Goal: Task Accomplishment & Management: Manage account settings

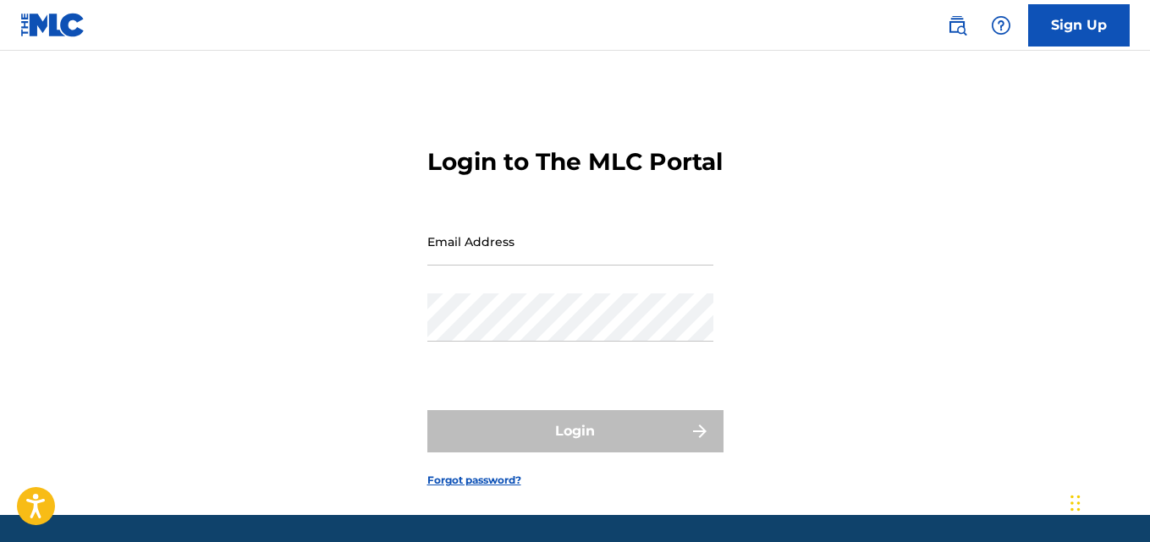
click at [509, 266] on input "Email Address" at bounding box center [570, 241] width 286 height 48
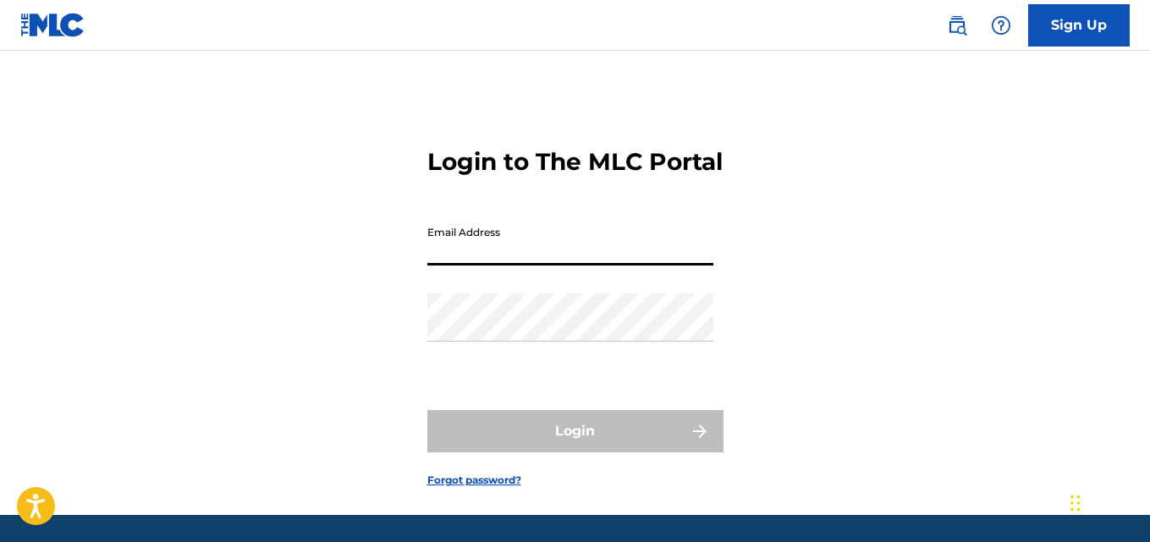
paste input "[EMAIL_ADDRESS][DOMAIN_NAME]"
type input "[EMAIL_ADDRESS][DOMAIN_NAME]"
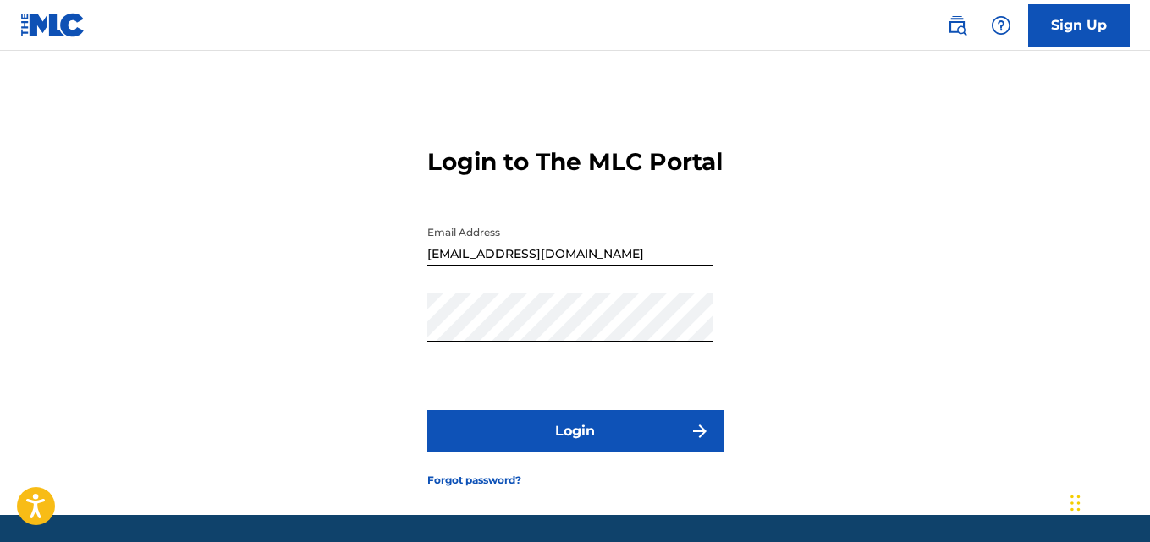
click at [602, 453] on button "Login" at bounding box center [575, 431] width 296 height 42
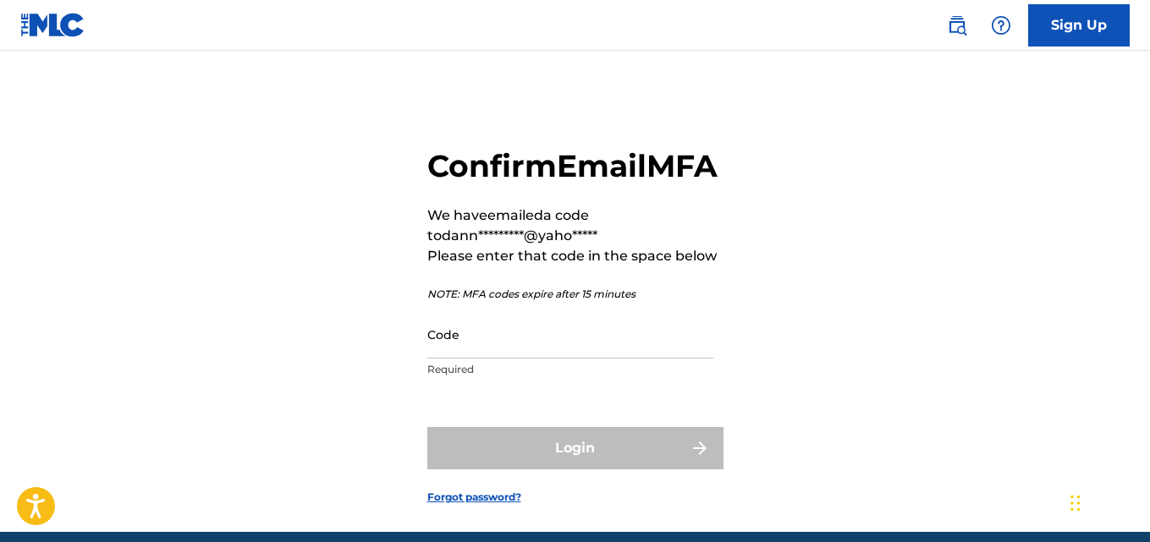
click at [483, 359] on input "Code" at bounding box center [570, 335] width 286 height 48
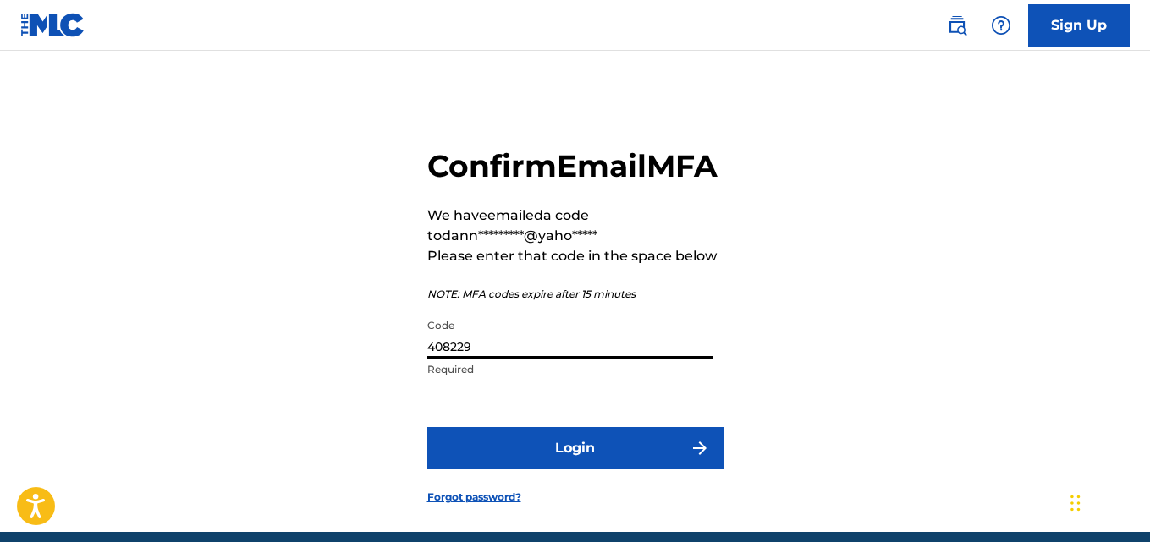
type input "408229"
click at [575, 470] on button "Login" at bounding box center [575, 448] width 296 height 42
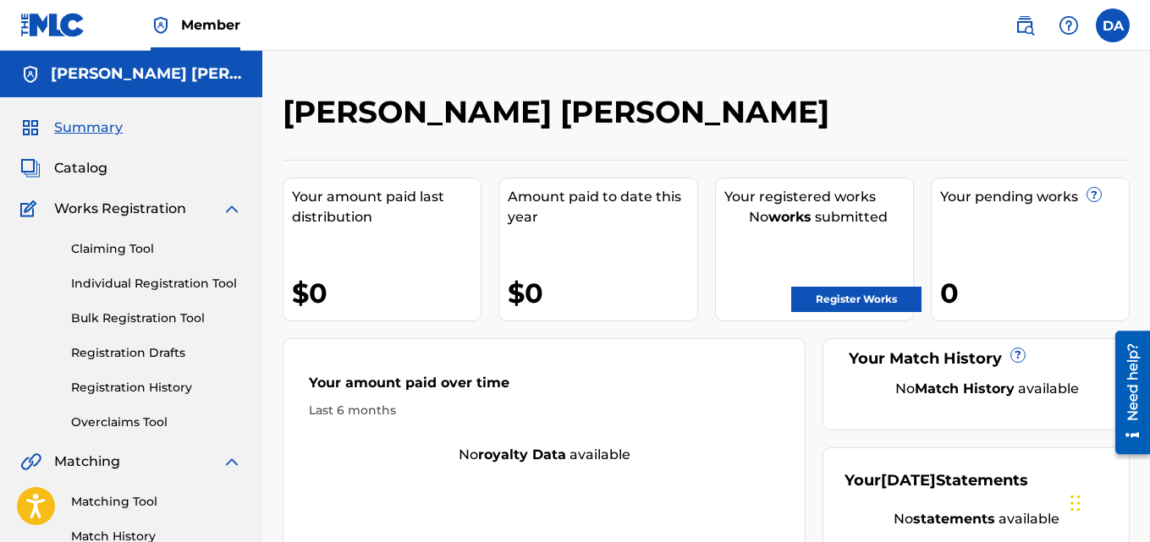
click at [1113, 22] on label at bounding box center [1113, 25] width 34 height 34
click at [1113, 25] on input "DA [PERSON_NAME] [EMAIL_ADDRESS][DOMAIN_NAME] Notification Preferences Profile …" at bounding box center [1113, 25] width 0 height 0
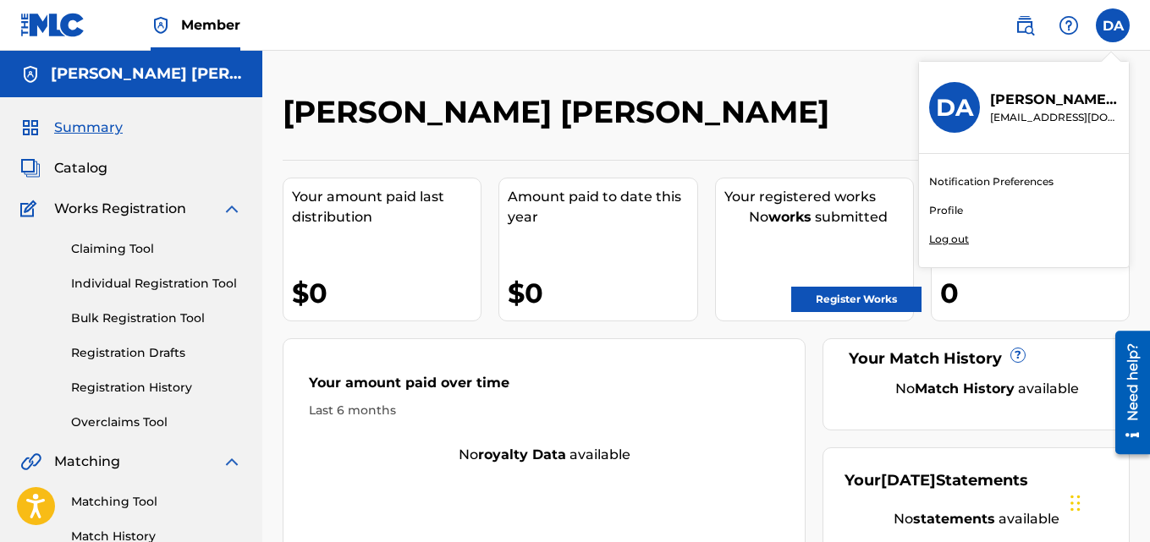
click at [955, 208] on link "Profile" at bounding box center [946, 210] width 34 height 15
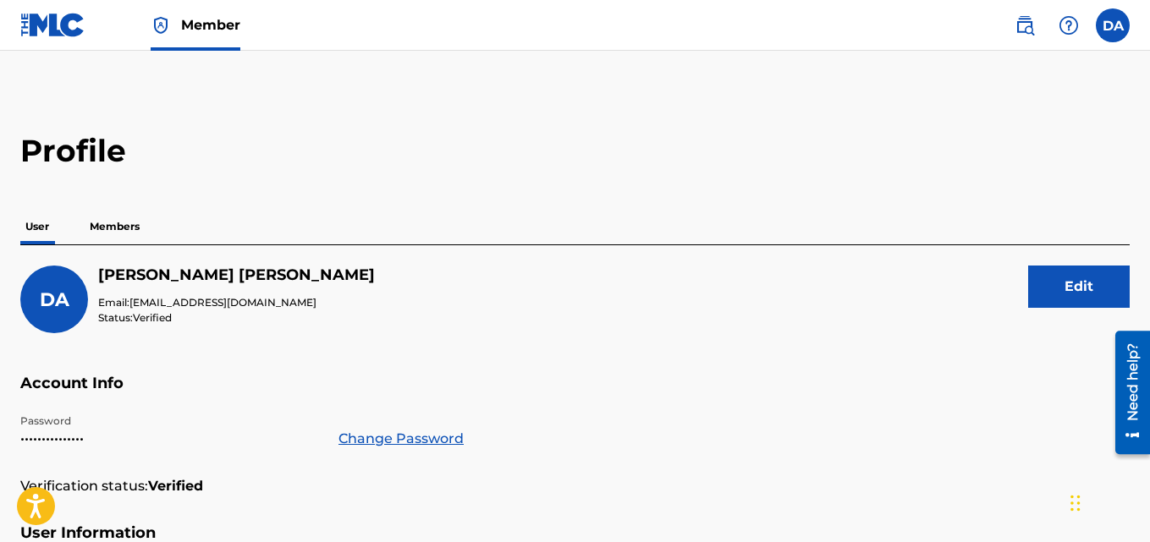
click at [99, 228] on p "Members" at bounding box center [115, 227] width 60 height 36
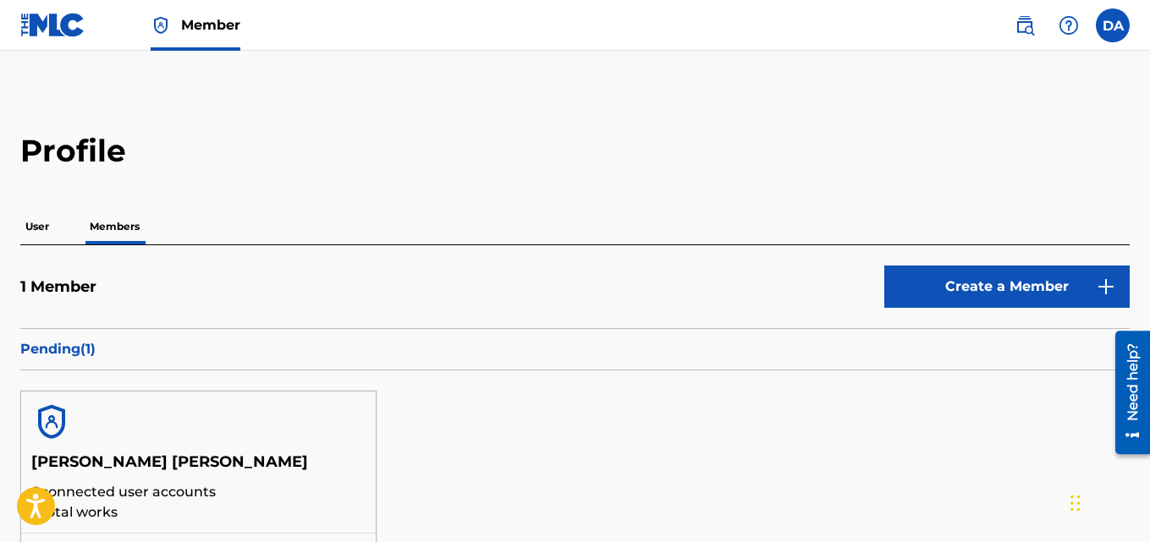
click at [1120, 22] on label at bounding box center [1113, 25] width 34 height 34
click at [1113, 25] on input "DA [PERSON_NAME] [EMAIL_ADDRESS][DOMAIN_NAME] Notification Preferences Profile …" at bounding box center [1113, 25] width 0 height 0
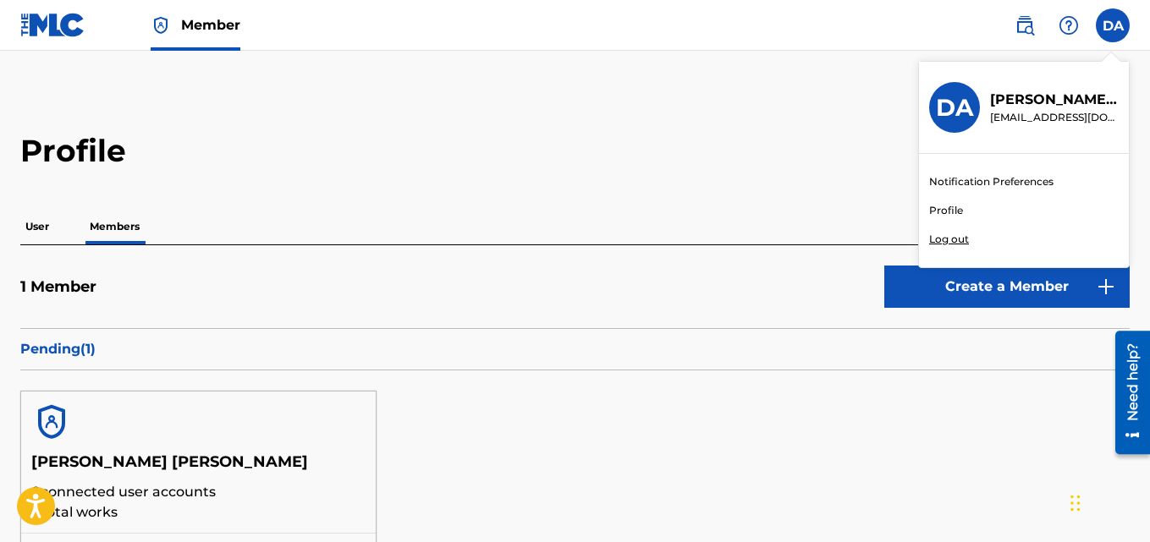
click at [953, 239] on p "Log out" at bounding box center [949, 239] width 40 height 15
click at [1113, 25] on input "DA [PERSON_NAME] [EMAIL_ADDRESS][DOMAIN_NAME] Notification Preferences Profile …" at bounding box center [1113, 25] width 0 height 0
